Goal: Information Seeking & Learning: Learn about a topic

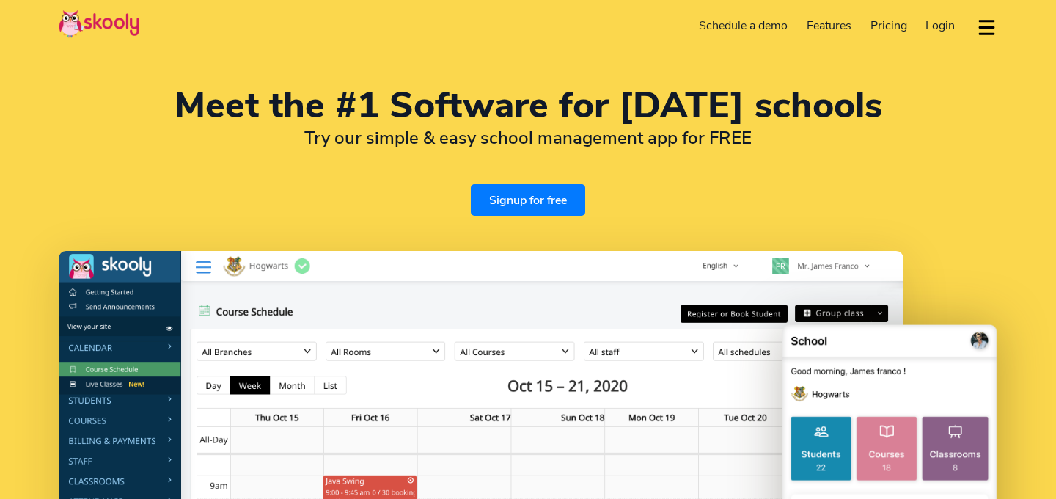
select select "en"
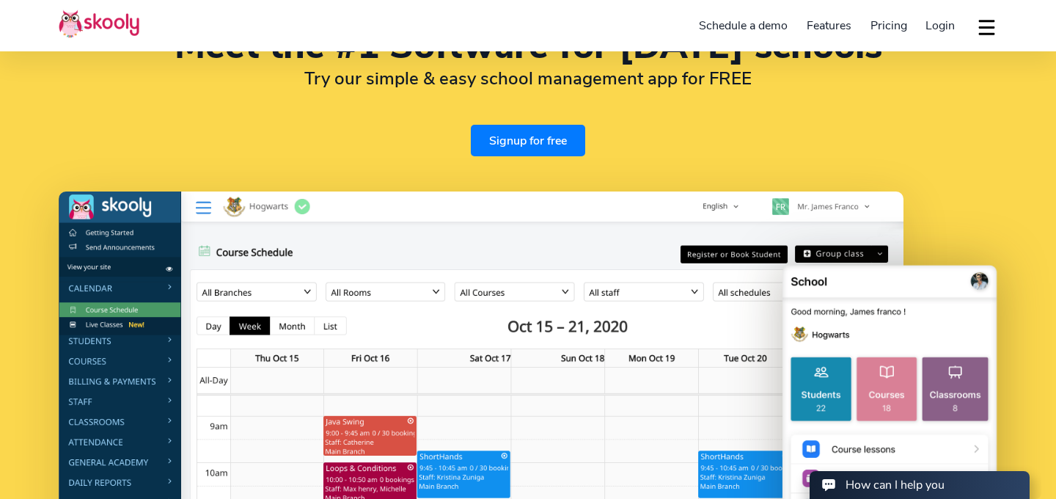
scroll to position [61, 0]
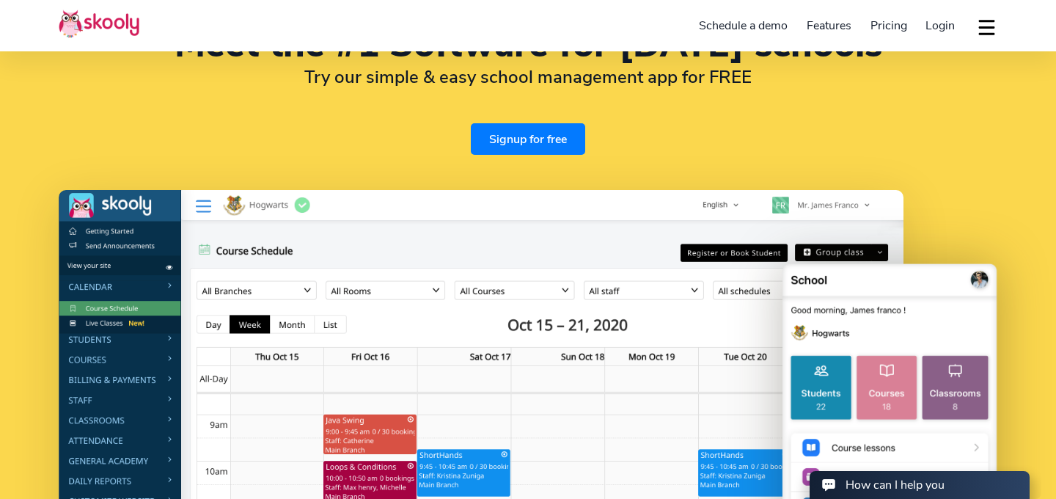
select select "974"
select select "[GEOGRAPHIC_DATA]"
select select "Asia/Qatar"
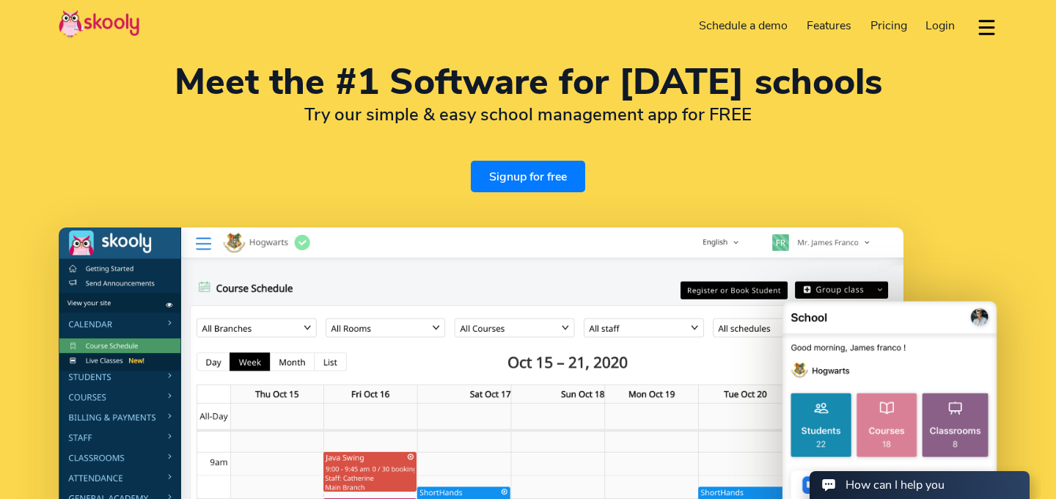
scroll to position [0, 0]
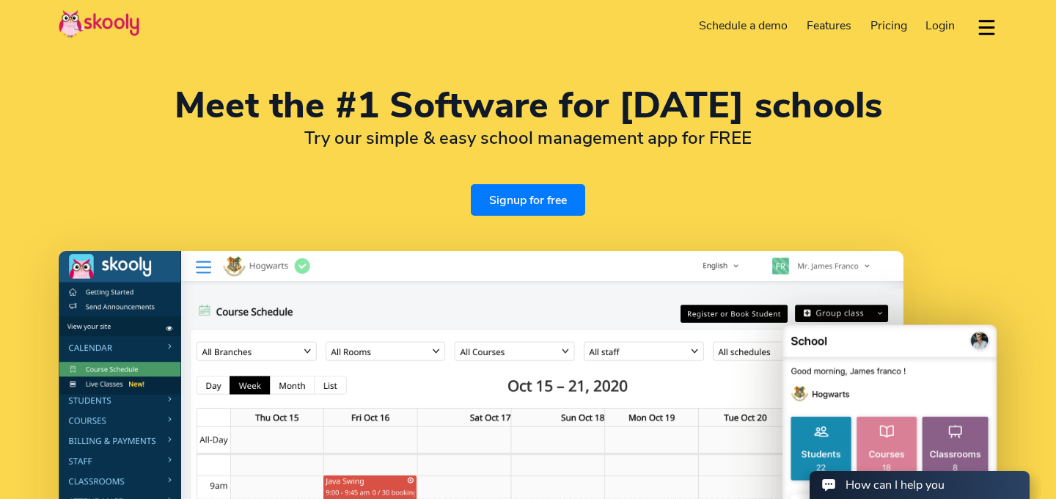
click at [884, 21] on span "Pricing" at bounding box center [888, 26] width 37 height 16
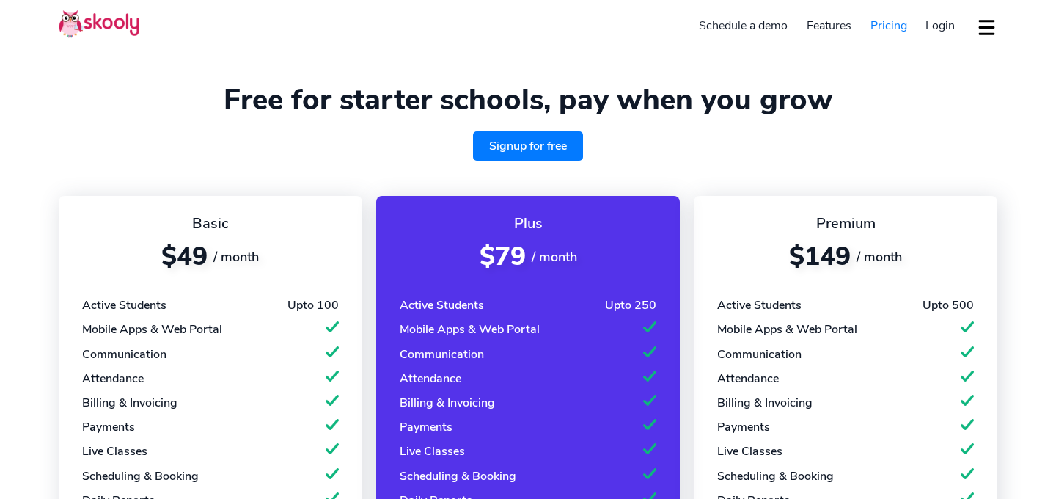
select select "en"
select select "974"
select select "[GEOGRAPHIC_DATA]"
select select "Asia/Qatar"
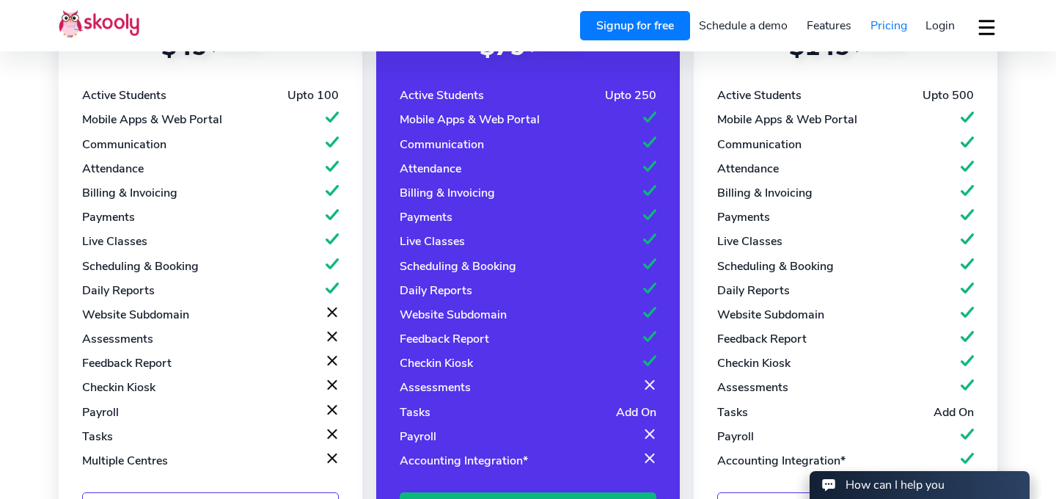
scroll to position [221, 0]
